Goal: Information Seeking & Learning: Learn about a topic

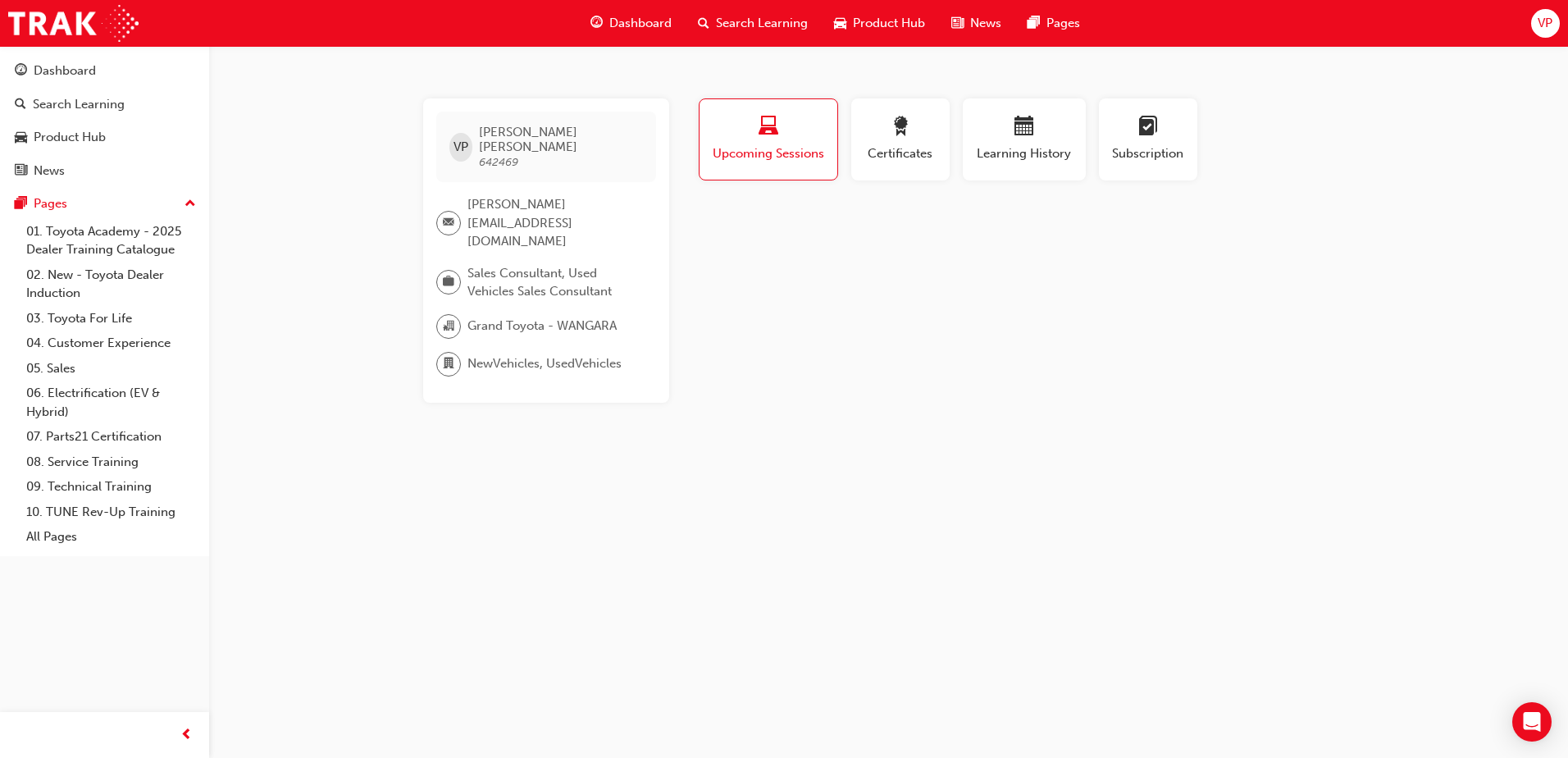
click at [723, 22] on span "Search Learning" at bounding box center [761, 23] width 91 height 19
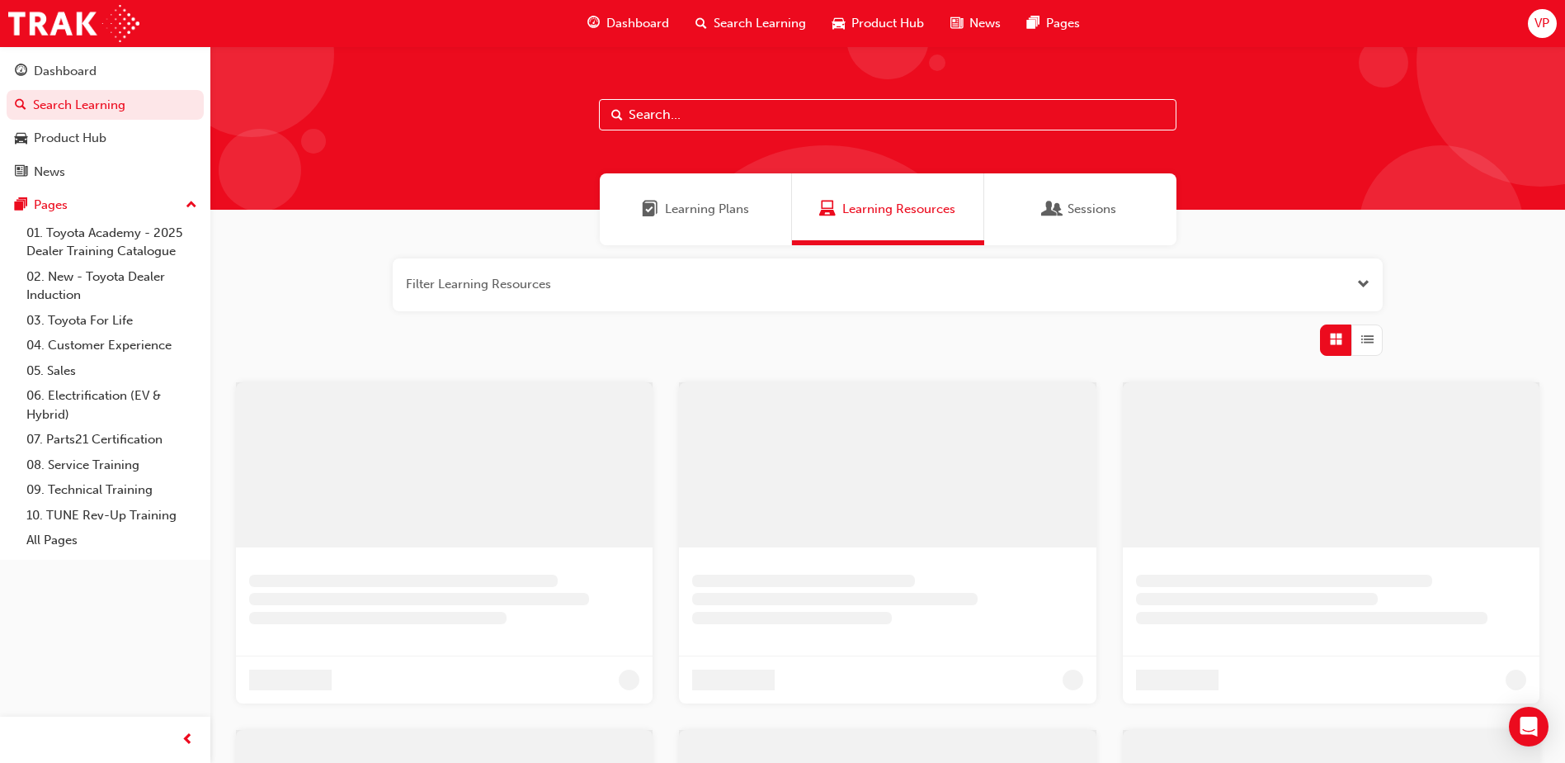
click at [661, 121] on input "text" at bounding box center [888, 114] width 578 height 31
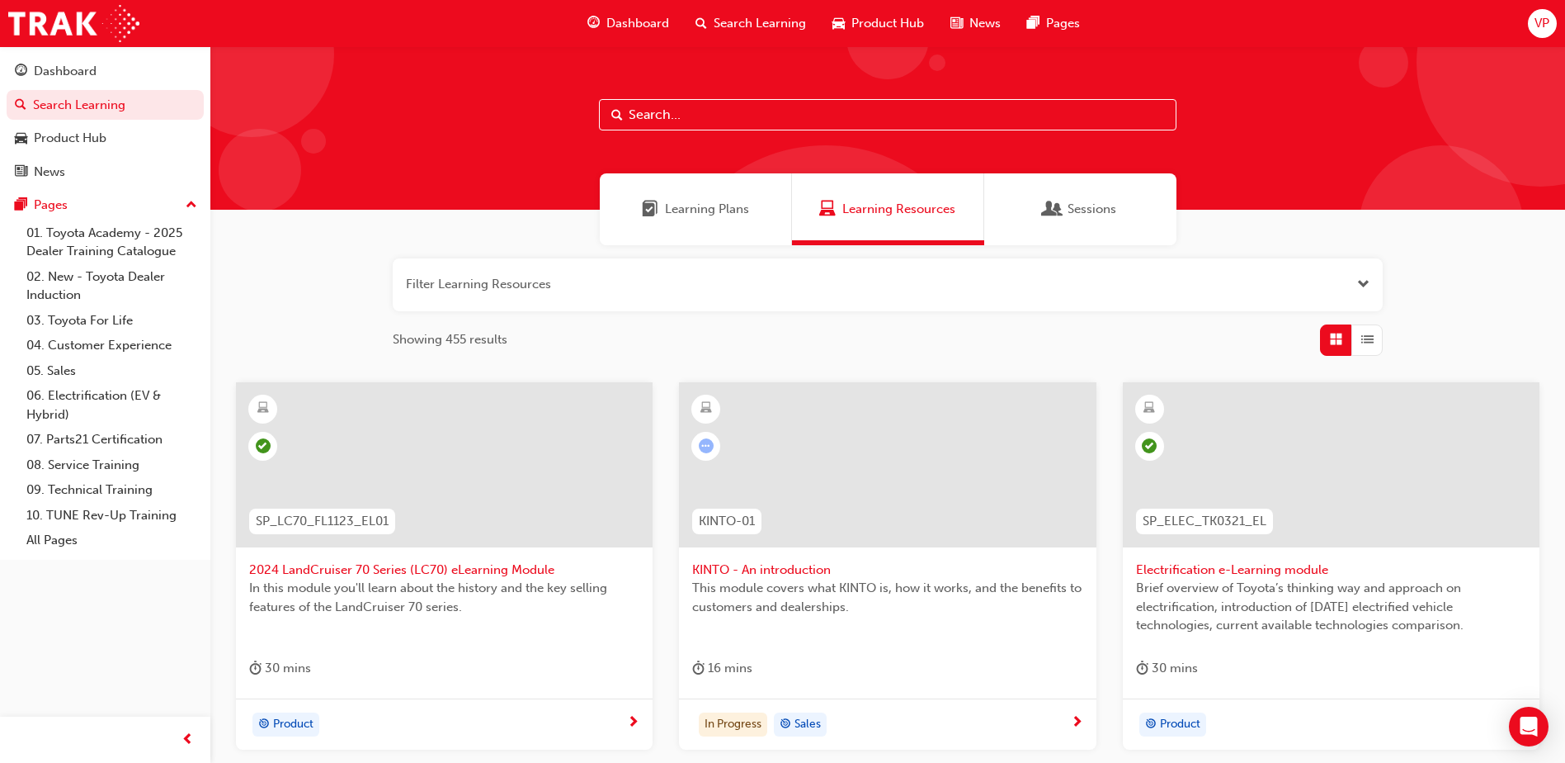
paste input "CORS-PROD-EL"
type input "CORS-PROD-EL"
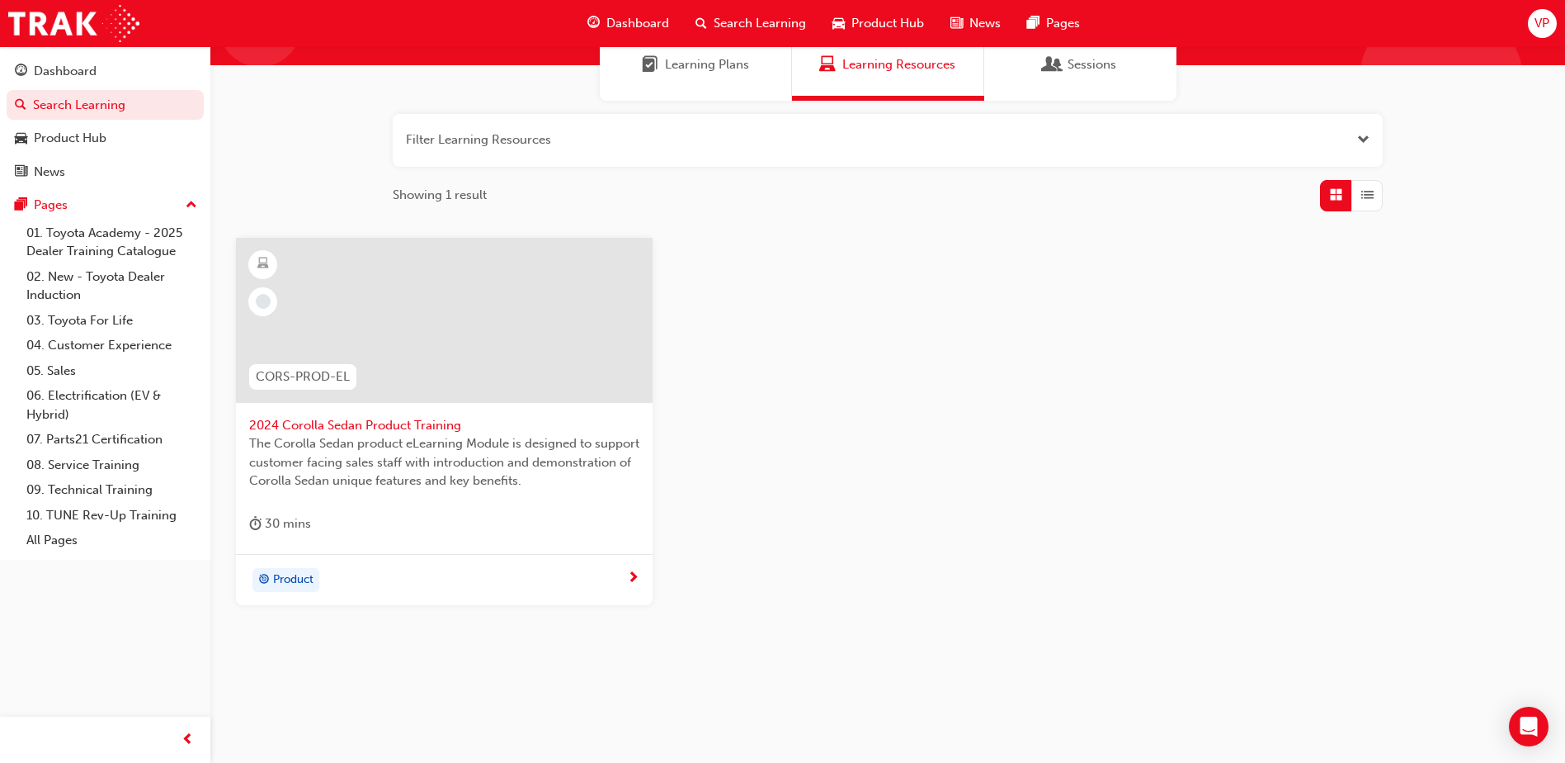
scroll to position [147, 0]
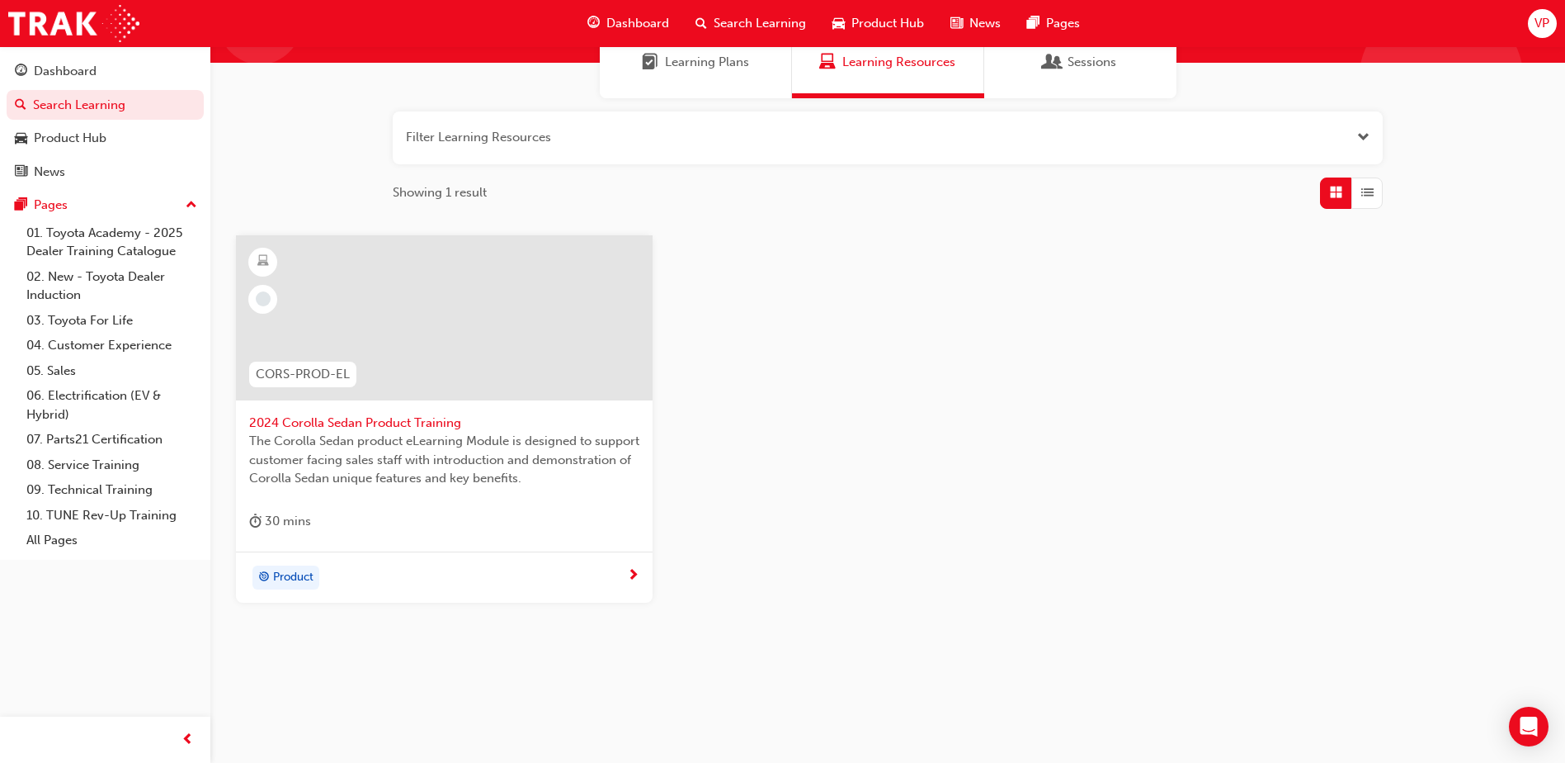
click at [539, 573] on div "Product" at bounding box center [438, 577] width 378 height 25
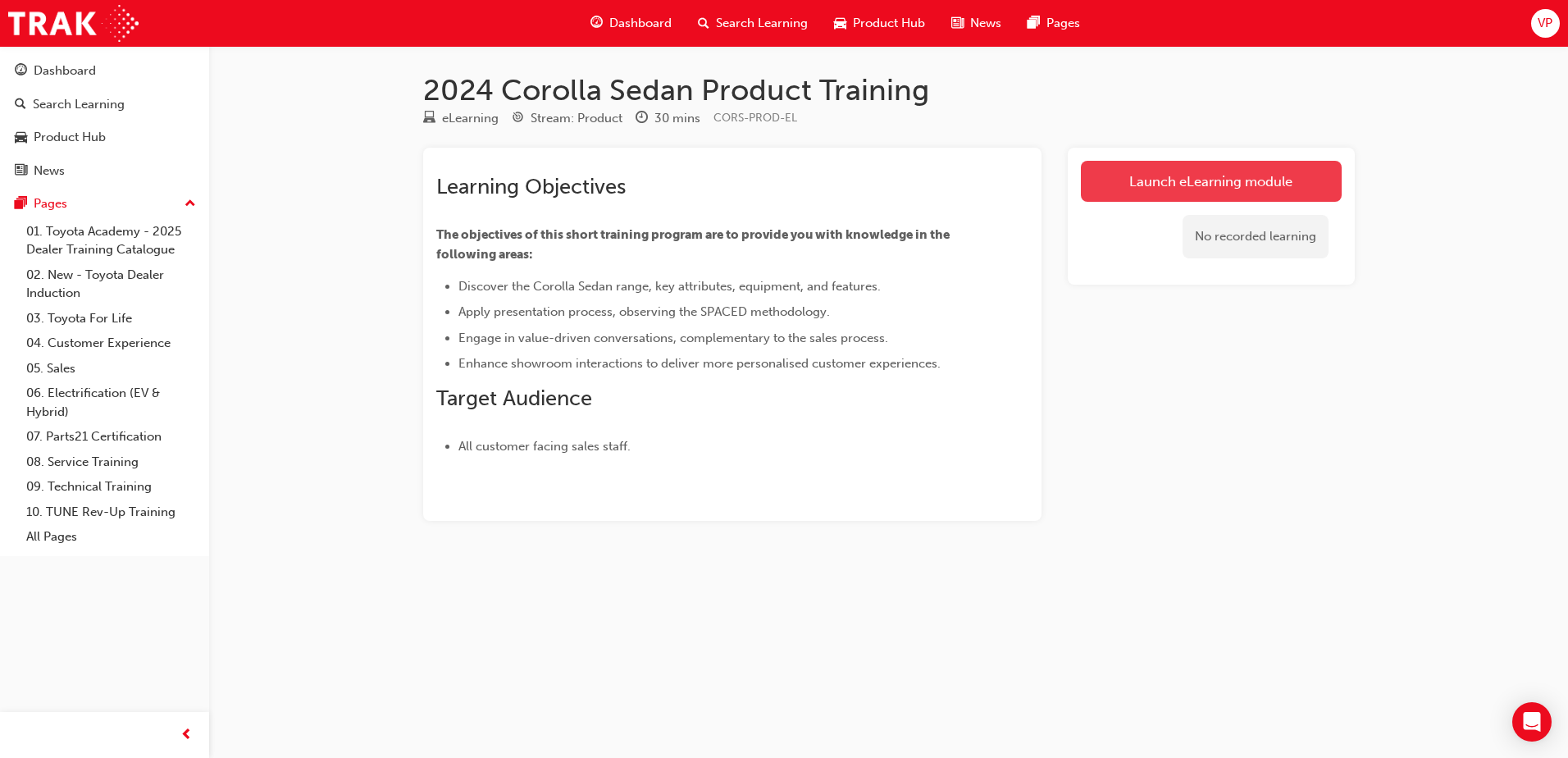
click at [1232, 183] on link "Launch eLearning module" at bounding box center [1211, 181] width 260 height 41
